Goal: Information Seeking & Learning: Learn about a topic

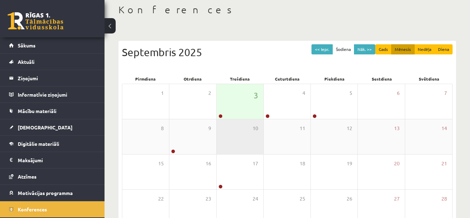
scroll to position [32, 0]
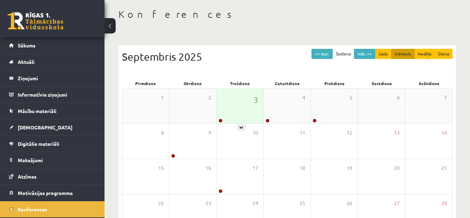
click at [235, 102] on div "3" at bounding box center [240, 106] width 47 height 35
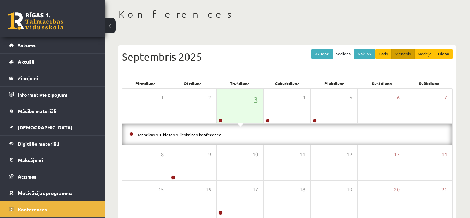
click at [187, 134] on link "Datorikas 10. klases 1. ieskaites konference" at bounding box center [178, 135] width 85 height 6
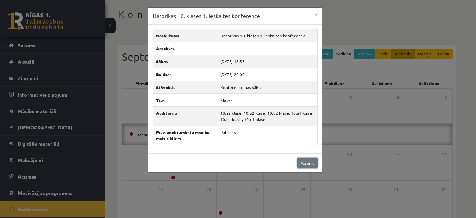
click at [308, 165] on link "Aizvērt" at bounding box center [307, 163] width 21 height 10
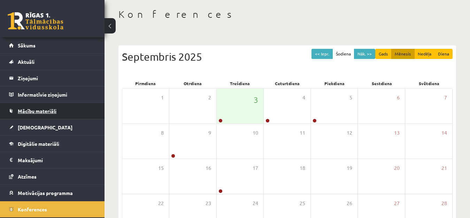
scroll to position [0, 0]
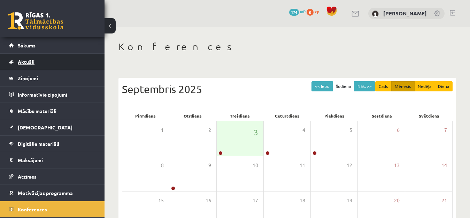
click at [24, 61] on span "Aktuāli" at bounding box center [26, 62] width 17 height 6
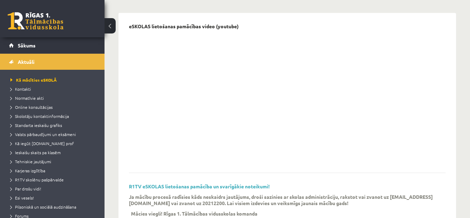
scroll to position [70, 0]
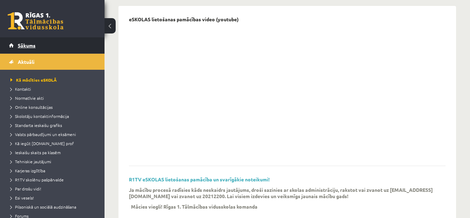
click at [27, 47] on span "Sākums" at bounding box center [27, 45] width 18 height 6
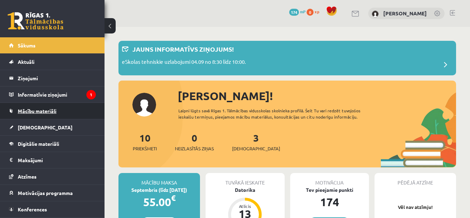
click at [34, 109] on span "Mācību materiāli" at bounding box center [37, 111] width 39 height 6
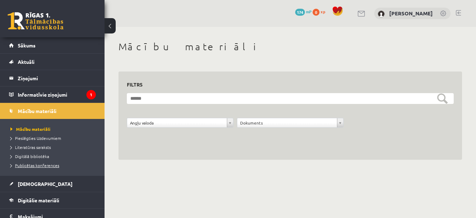
click at [48, 164] on span "Publicētas konferences" at bounding box center [34, 165] width 49 height 6
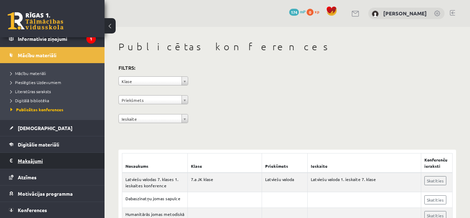
scroll to position [70, 0]
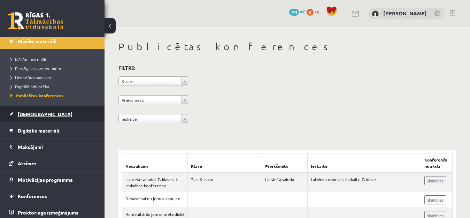
click at [32, 114] on span "[DEMOGRAPHIC_DATA]" at bounding box center [45, 114] width 55 height 6
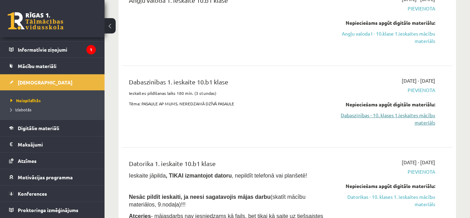
scroll to position [105, 0]
click at [377, 114] on link "Dabaszinības - 10. klases 1.ieskaites mācību materiāls" at bounding box center [387, 118] width 95 height 15
click at [419, 124] on link "Dabaszinības - 10. klases 1.ieskaites mācību materiāls" at bounding box center [387, 118] width 95 height 15
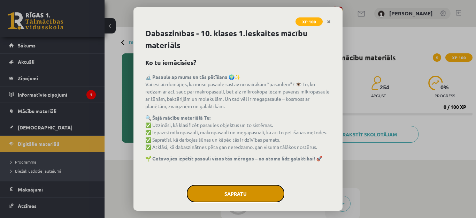
click at [227, 191] on button "Sapratu" at bounding box center [236, 193] width 98 height 17
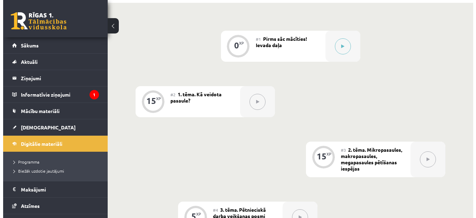
scroll to position [139, 0]
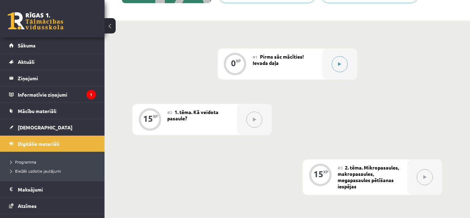
click at [339, 63] on icon at bounding box center [339, 64] width 3 height 4
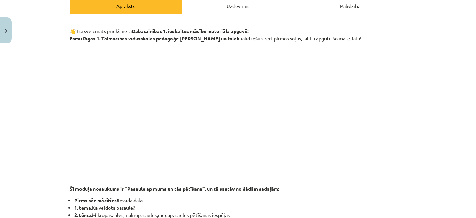
scroll to position [0, 0]
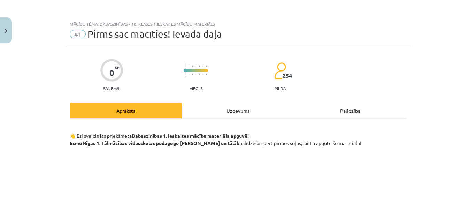
click at [224, 116] on div "Uzdevums" at bounding box center [238, 110] width 112 height 16
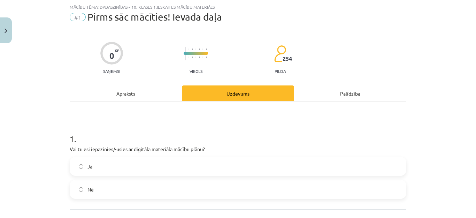
scroll to position [17, 0]
click at [128, 91] on div "Apraksts" at bounding box center [126, 93] width 112 height 16
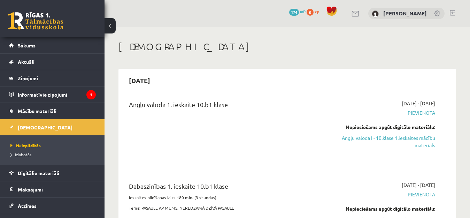
scroll to position [104, 0]
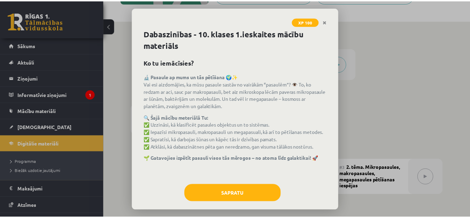
scroll to position [139, 0]
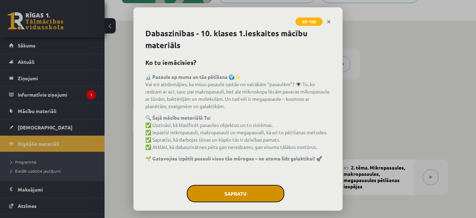
click at [248, 188] on button "Sapratu" at bounding box center [236, 193] width 98 height 17
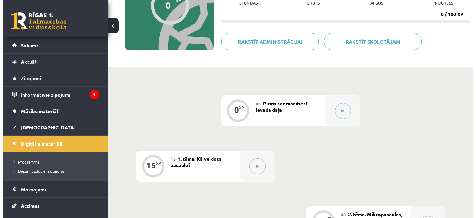
scroll to position [105, 0]
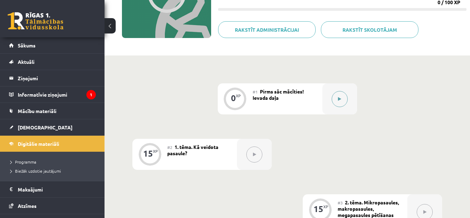
click at [340, 99] on icon at bounding box center [339, 99] width 3 height 4
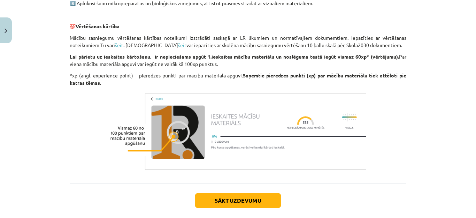
scroll to position [587, 0]
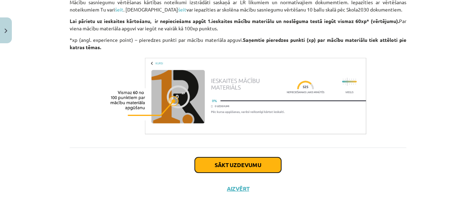
click at [226, 166] on button "Sākt uzdevumu" at bounding box center [238, 164] width 86 height 15
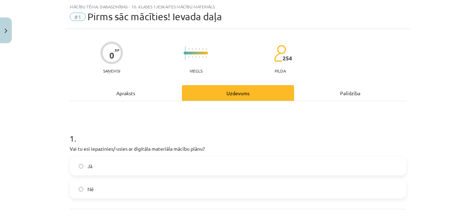
scroll to position [52, 0]
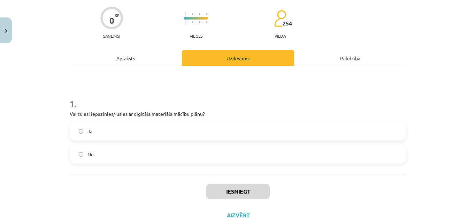
click at [116, 127] on label "Jā" at bounding box center [237, 130] width 335 height 17
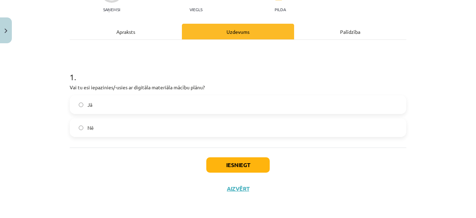
scroll to position [44, 0]
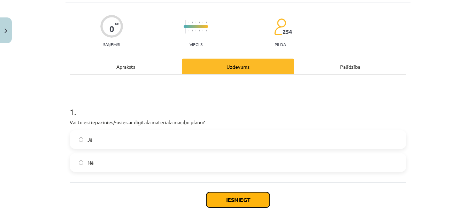
click at [224, 194] on button "Iesniegt" at bounding box center [237, 199] width 63 height 15
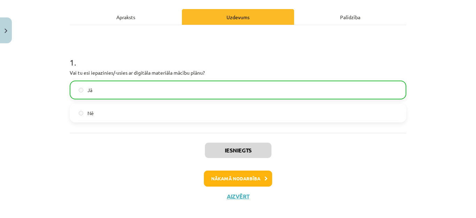
scroll to position [101, 0]
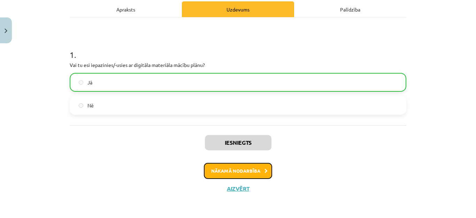
click at [250, 170] on button "Nākamā nodarbība" at bounding box center [238, 171] width 68 height 16
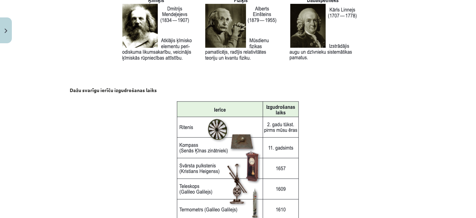
scroll to position [941, 0]
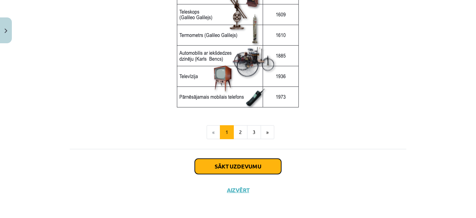
click at [260, 164] on button "Sākt uzdevumu" at bounding box center [238, 166] width 86 height 15
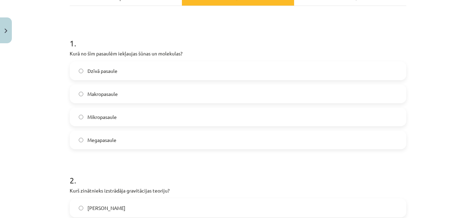
scroll to position [70, 0]
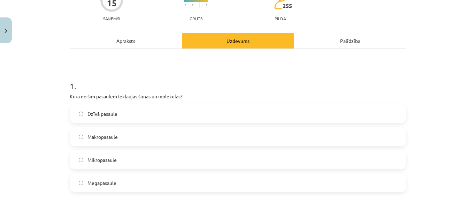
drag, startPoint x: 134, startPoint y: 45, endPoint x: 129, endPoint y: 45, distance: 4.5
click at [132, 45] on div "Apraksts" at bounding box center [126, 41] width 112 height 16
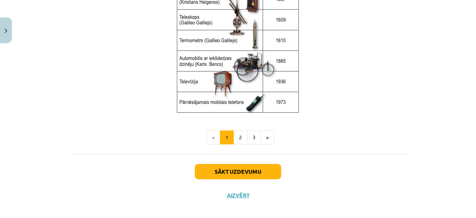
scroll to position [976, 0]
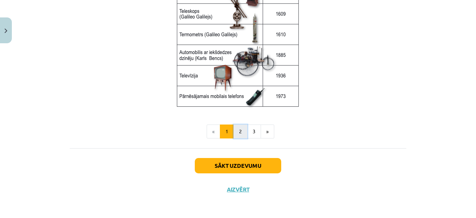
click at [237, 127] on button "2" at bounding box center [240, 131] width 14 height 14
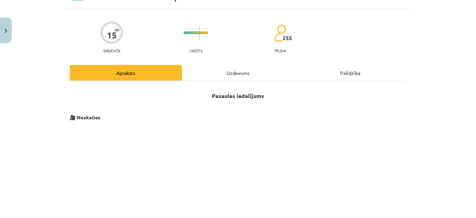
scroll to position [0, 0]
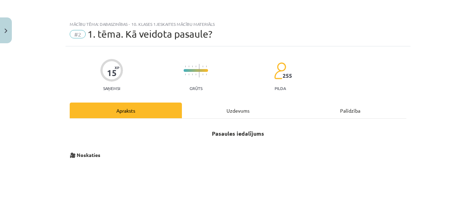
click at [231, 112] on div "Uzdevums" at bounding box center [238, 110] width 112 height 16
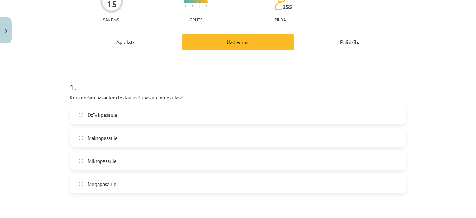
scroll to position [122, 0]
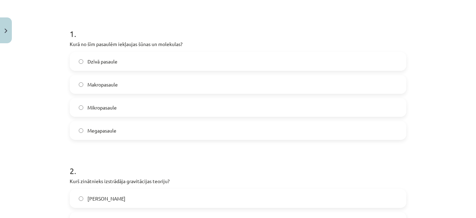
click at [102, 106] on span "Mikropasaule" at bounding box center [101, 107] width 29 height 7
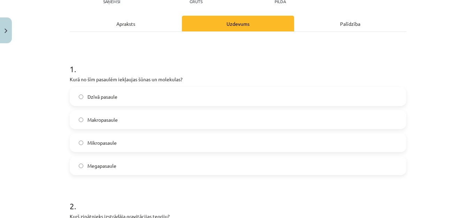
scroll to position [0, 0]
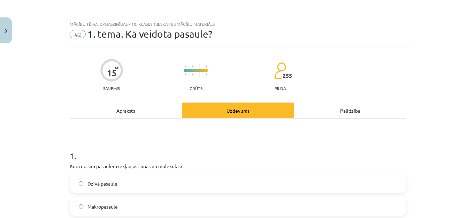
click at [118, 114] on div "Apraksts" at bounding box center [126, 110] width 112 height 16
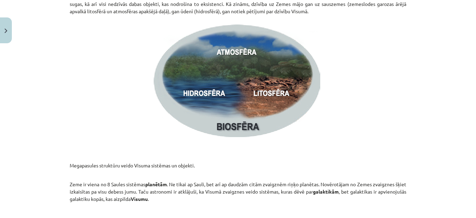
scroll to position [1095, 0]
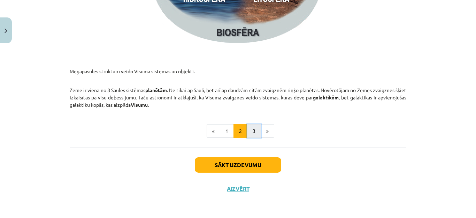
click at [249, 130] on button "3" at bounding box center [254, 131] width 14 height 14
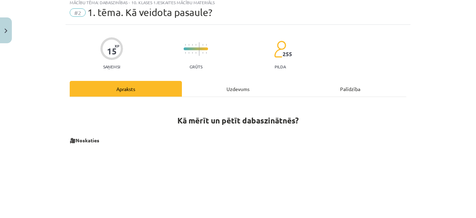
scroll to position [0, 0]
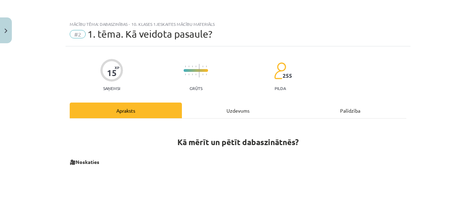
click at [245, 110] on div "Uzdevums" at bounding box center [238, 110] width 112 height 16
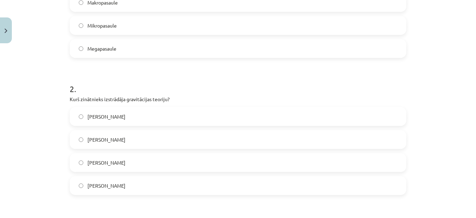
scroll to position [227, 0]
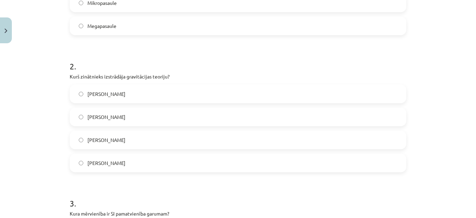
click at [70, 137] on label "Īzaks Ņūtons" at bounding box center [237, 139] width 335 height 17
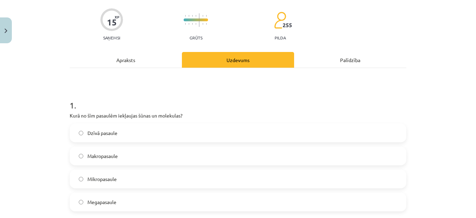
scroll to position [0, 0]
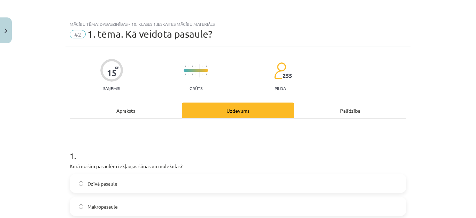
click at [124, 116] on div "Apraksts" at bounding box center [126, 110] width 112 height 16
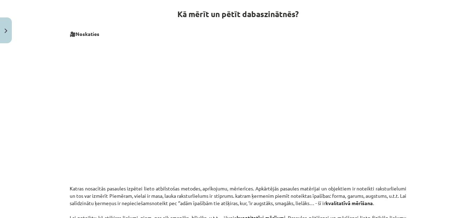
scroll to position [52, 0]
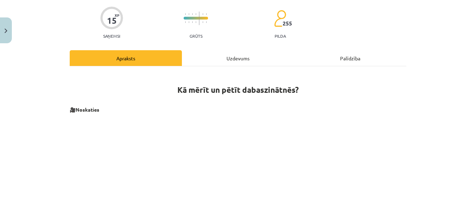
click at [224, 55] on div "Uzdevums" at bounding box center [238, 58] width 112 height 16
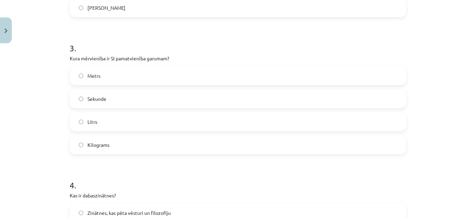
scroll to position [401, 0]
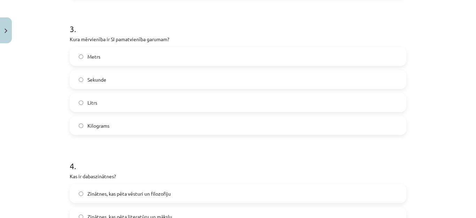
click at [113, 52] on label "Metrs" at bounding box center [237, 56] width 335 height 17
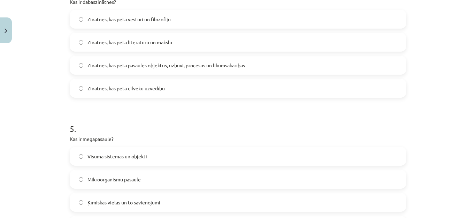
scroll to position [540, 0]
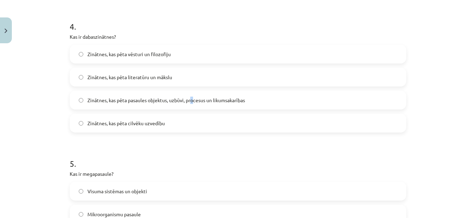
drag, startPoint x: 188, startPoint y: 95, endPoint x: 192, endPoint y: 101, distance: 7.8
click at [192, 101] on label "Zinātnes, kas pēta pasaules objektus, uzbūvi, procesus un likumsakarības" at bounding box center [237, 99] width 335 height 17
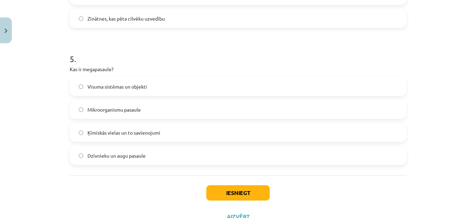
scroll to position [673, 0]
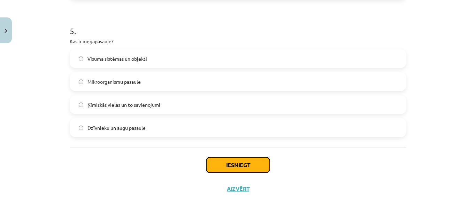
drag, startPoint x: 225, startPoint y: 168, endPoint x: 205, endPoint y: 154, distance: 23.9
click at [223, 167] on button "Iesniegt" at bounding box center [237, 164] width 63 height 15
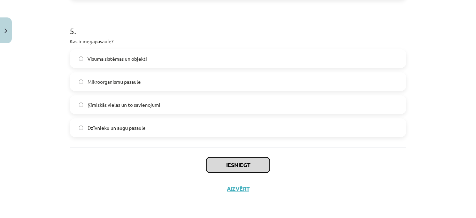
click at [234, 161] on button "Iesniegt" at bounding box center [237, 164] width 63 height 15
click at [232, 162] on button "Iesniegt" at bounding box center [237, 164] width 63 height 15
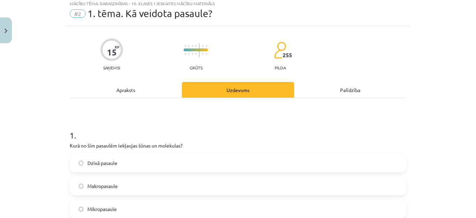
scroll to position [0, 0]
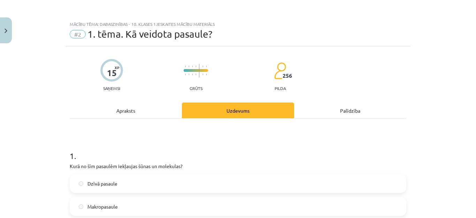
click at [344, 104] on div "Palīdzība" at bounding box center [350, 110] width 112 height 16
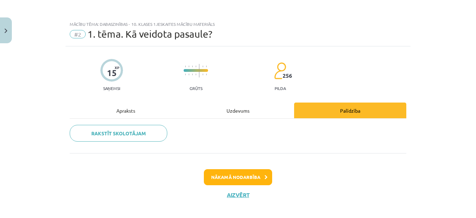
click at [120, 111] on div "Apraksts" at bounding box center [126, 110] width 112 height 16
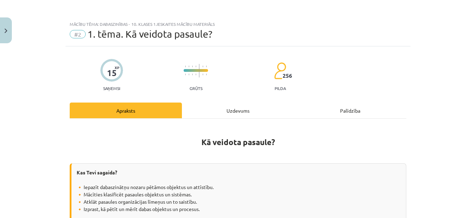
scroll to position [6, 0]
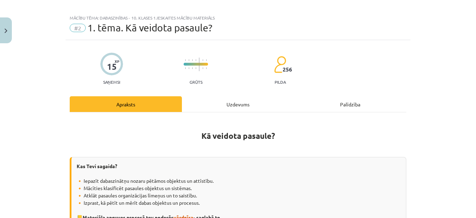
click at [237, 104] on div "Uzdevums" at bounding box center [238, 104] width 112 height 16
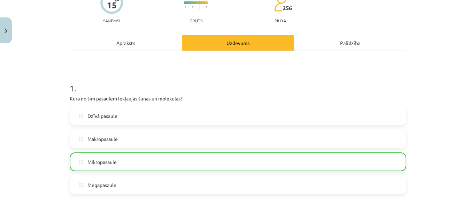
scroll to position [0, 0]
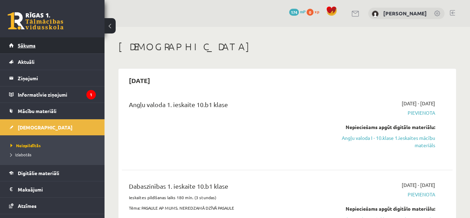
click at [38, 45] on link "Sākums" at bounding box center [52, 45] width 87 height 16
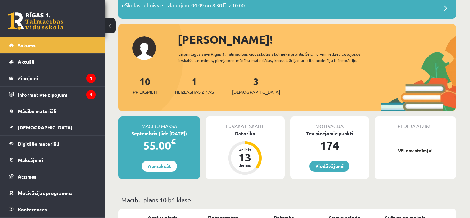
scroll to position [70, 0]
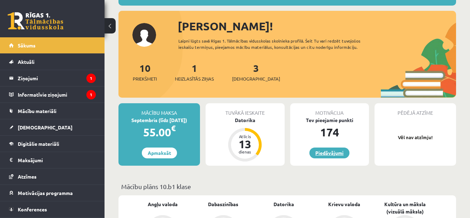
click at [323, 152] on link "Piedāvājumi" at bounding box center [329, 152] width 40 height 11
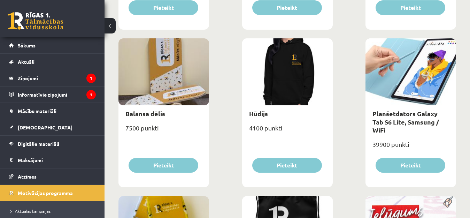
scroll to position [506, 0]
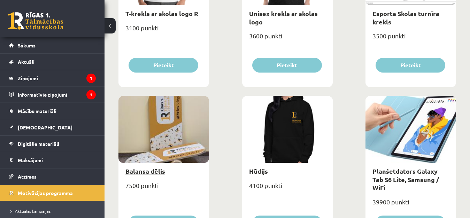
drag, startPoint x: 146, startPoint y: 169, endPoint x: 150, endPoint y: 163, distance: 7.4
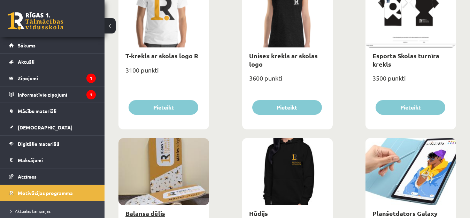
scroll to position [401, 0]
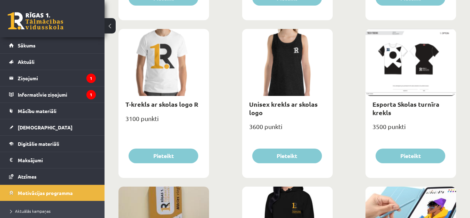
drag, startPoint x: 150, startPoint y: 163, endPoint x: 231, endPoint y: 183, distance: 83.3
drag, startPoint x: 231, startPoint y: 183, endPoint x: 221, endPoint y: 189, distance: 11.4
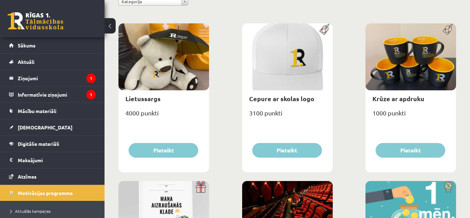
scroll to position [53, 0]
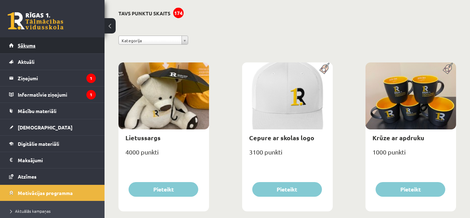
click at [24, 45] on span "Sākums" at bounding box center [27, 45] width 18 height 6
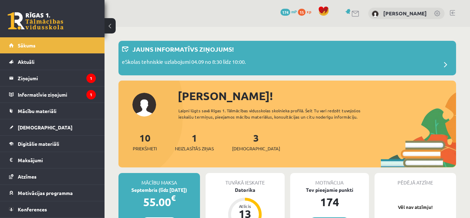
scroll to position [70, 0]
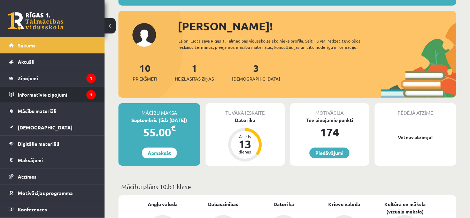
click at [35, 98] on legend "Informatīvie ziņojumi 1" at bounding box center [57, 94] width 78 height 16
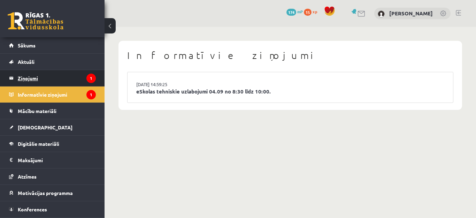
click at [49, 77] on legend "Ziņojumi 1" at bounding box center [57, 78] width 78 height 16
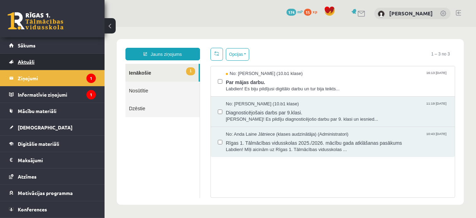
click at [40, 58] on link "Aktuāli" at bounding box center [52, 62] width 87 height 16
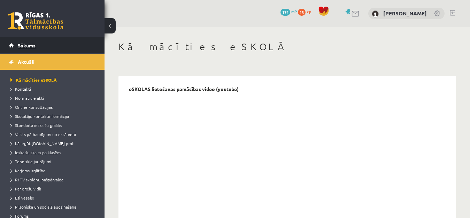
click at [34, 47] on span "Sākums" at bounding box center [27, 45] width 18 height 6
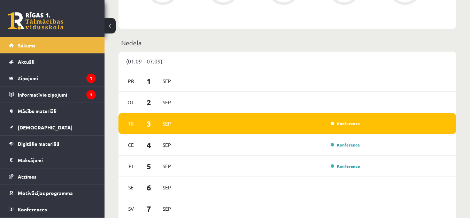
scroll to position [418, 0]
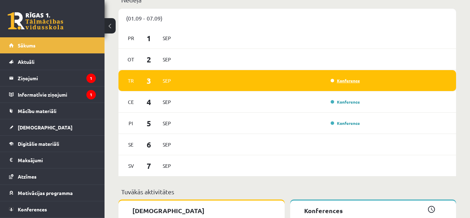
click at [352, 81] on link "Konference" at bounding box center [345, 81] width 29 height 6
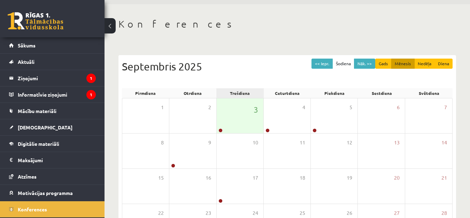
scroll to position [35, 0]
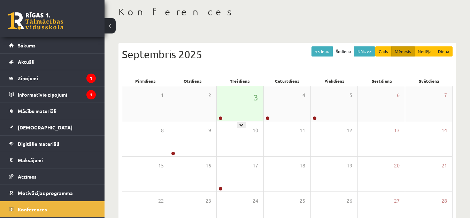
click at [221, 116] on div at bounding box center [220, 118] width 7 height 5
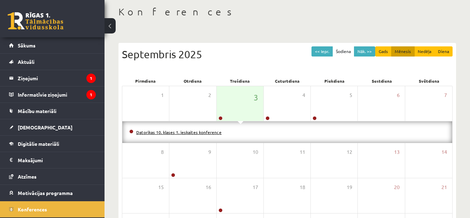
click at [209, 132] on link "Datorikas 10. klases 1. ieskaites konference" at bounding box center [178, 132] width 85 height 6
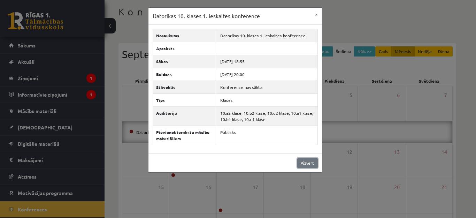
click at [306, 164] on link "Aizvērt" at bounding box center [307, 163] width 21 height 10
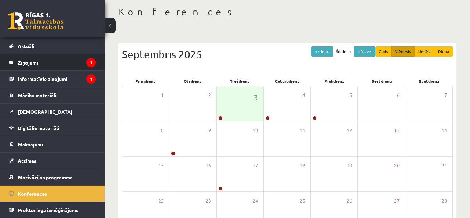
scroll to position [0, 0]
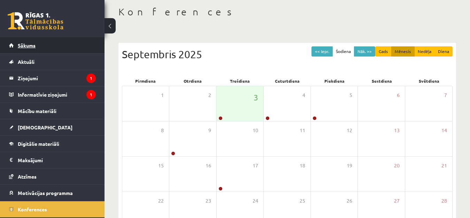
click at [28, 41] on link "Sākums" at bounding box center [52, 45] width 87 height 16
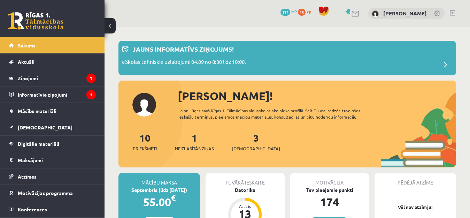
scroll to position [35, 0]
